Goal: Transaction & Acquisition: Subscribe to service/newsletter

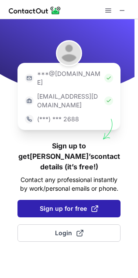
click at [68, 200] on button "Sign up for free" at bounding box center [68, 208] width 103 height 17
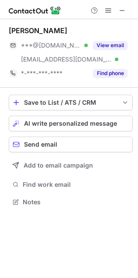
scroll to position [196, 138]
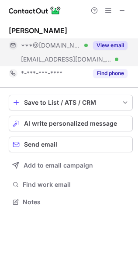
click at [40, 49] on div "***@gmail.com Verified" at bounding box center [48, 45] width 79 height 14
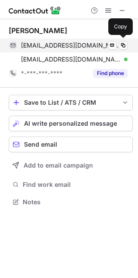
click at [31, 42] on span "jwschoi@gmail.com" at bounding box center [71, 45] width 100 height 8
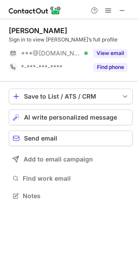
scroll to position [4, 4]
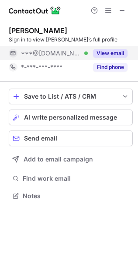
click at [68, 51] on span "***@hotmail.com" at bounding box center [51, 53] width 60 height 8
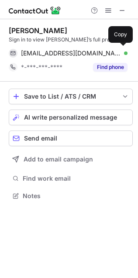
click at [68, 51] on span "dawnster7c@hotmail.com" at bounding box center [71, 53] width 100 height 8
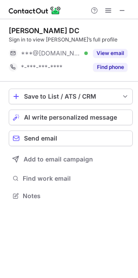
scroll to position [4, 4]
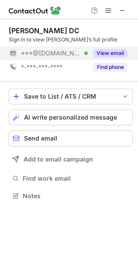
click at [72, 54] on div "***@[DOMAIN_NAME] Verified" at bounding box center [54, 53] width 67 height 8
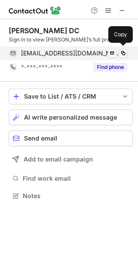
click at [63, 52] on span "[EMAIL_ADDRESS][DOMAIN_NAME]" at bounding box center [71, 53] width 100 height 8
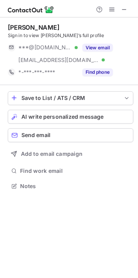
scroll to position [204, 138]
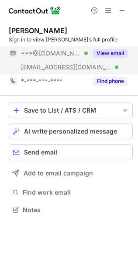
click at [42, 52] on span "***@yahoo.com" at bounding box center [51, 53] width 60 height 8
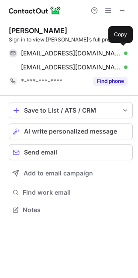
click at [42, 52] on span "rae5581@yahoo.com" at bounding box center [71, 53] width 100 height 8
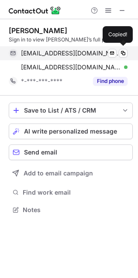
click at [42, 56] on span "rae5581@yahoo.com" at bounding box center [71, 53] width 100 height 8
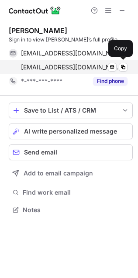
click at [44, 72] on div "amandaolinger@rocketmail.com Verified Send email Copy" at bounding box center [68, 67] width 119 height 14
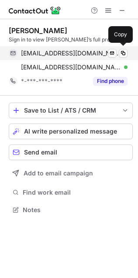
click at [21, 52] on span "rae5581@yahoo.com" at bounding box center [71, 53] width 100 height 8
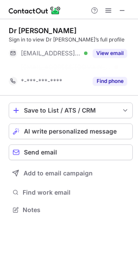
scroll to position [190, 138]
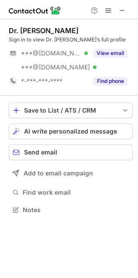
scroll to position [204, 138]
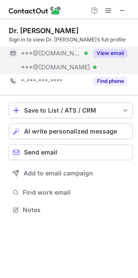
click at [40, 59] on div "***@hotmail.com Verified" at bounding box center [48, 53] width 79 height 14
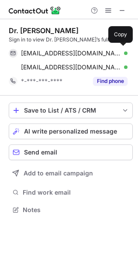
click at [38, 55] on span "katcha70@hotmail.com" at bounding box center [71, 53] width 100 height 8
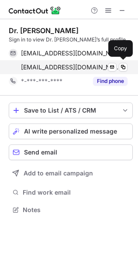
click at [30, 64] on span "ayirar@msn.com" at bounding box center [71, 67] width 100 height 8
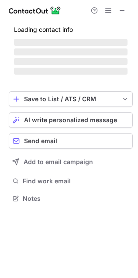
scroll to position [204, 138]
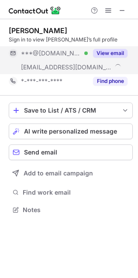
click at [106, 52] on button "View email" at bounding box center [110, 53] width 35 height 9
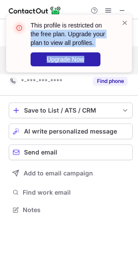
click at [121, 17] on div "This profile is restricted on the free plan. Upgrade your plan to view all prof…" at bounding box center [69, 44] width 126 height 58
click at [126, 18] on span at bounding box center [124, 22] width 7 height 9
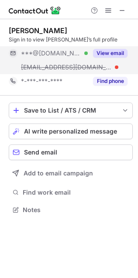
click at [109, 10] on span at bounding box center [108, 10] width 7 height 7
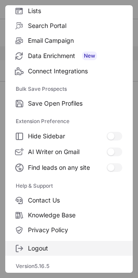
scroll to position [4, 4]
click at [46, 249] on span "Logout" at bounding box center [75, 249] width 94 height 8
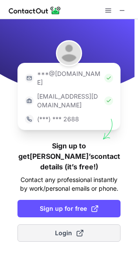
click at [82, 224] on button "Login" at bounding box center [68, 232] width 103 height 17
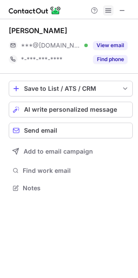
click at [104, 7] on button at bounding box center [108, 10] width 10 height 10
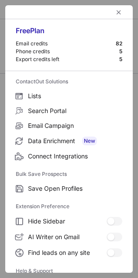
scroll to position [85, 0]
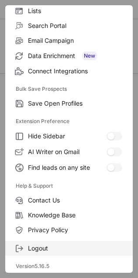
click at [31, 246] on span "Logout" at bounding box center [75, 249] width 94 height 8
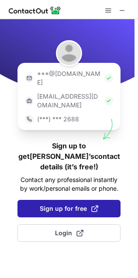
click at [66, 204] on span "Sign up for free" at bounding box center [69, 208] width 59 height 9
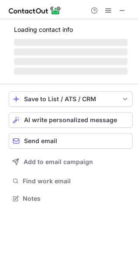
scroll to position [4, 4]
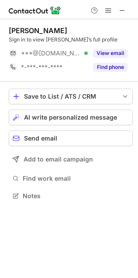
scroll to position [4, 4]
click at [85, 48] on div "***@[DOMAIN_NAME] Verified" at bounding box center [48, 53] width 79 height 14
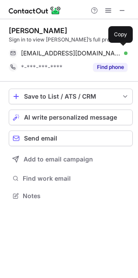
click at [50, 51] on span "[EMAIL_ADDRESS][DOMAIN_NAME]" at bounding box center [71, 53] width 100 height 8
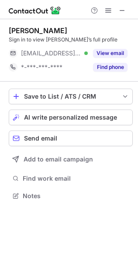
scroll to position [4, 4]
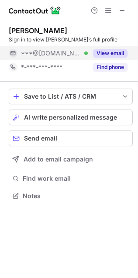
click at [80, 48] on div "***@[DOMAIN_NAME] Verified" at bounding box center [48, 53] width 79 height 14
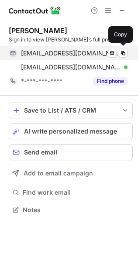
click at [58, 50] on span "[EMAIL_ADDRESS][DOMAIN_NAME]" at bounding box center [71, 53] width 100 height 8
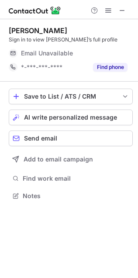
scroll to position [4, 4]
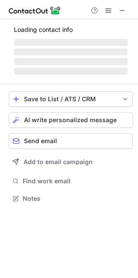
scroll to position [4, 4]
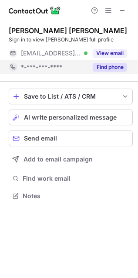
click at [60, 70] on span "*-***-***-****" at bounding box center [41, 67] width 41 height 8
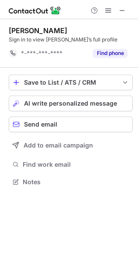
scroll to position [4, 4]
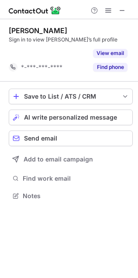
scroll to position [4, 4]
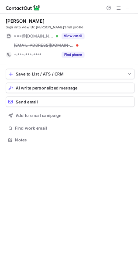
scroll to position [204, 138]
